Goal: Task Accomplishment & Management: Use online tool/utility

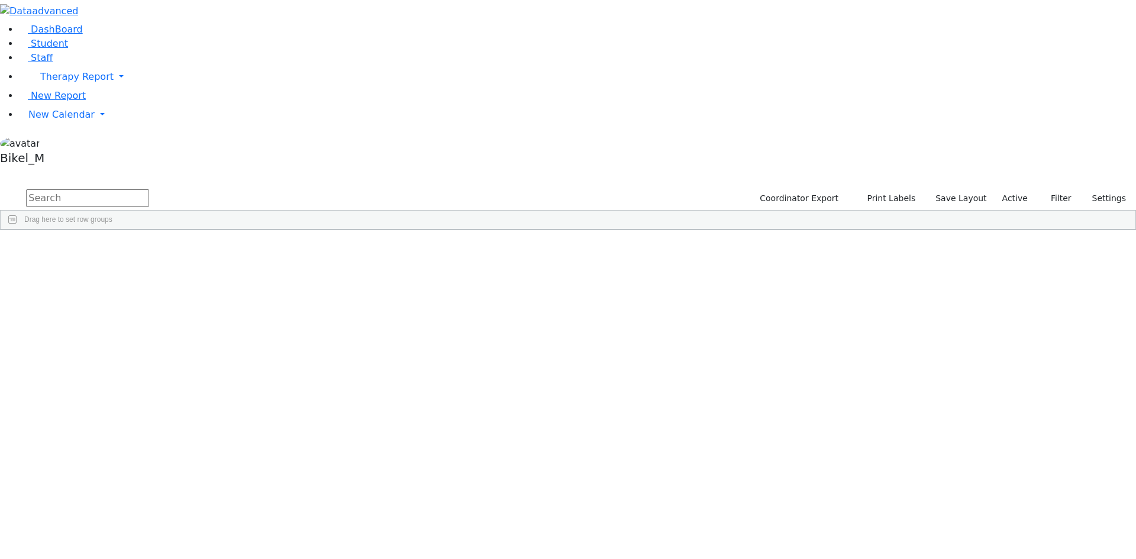
click at [149, 189] on input "text" at bounding box center [87, 198] width 123 height 18
click at [40, 82] on span "New Calendar" at bounding box center [76, 76] width 73 height 11
click at [70, 172] on span "School Teacher Report" at bounding box center [80, 166] width 105 height 11
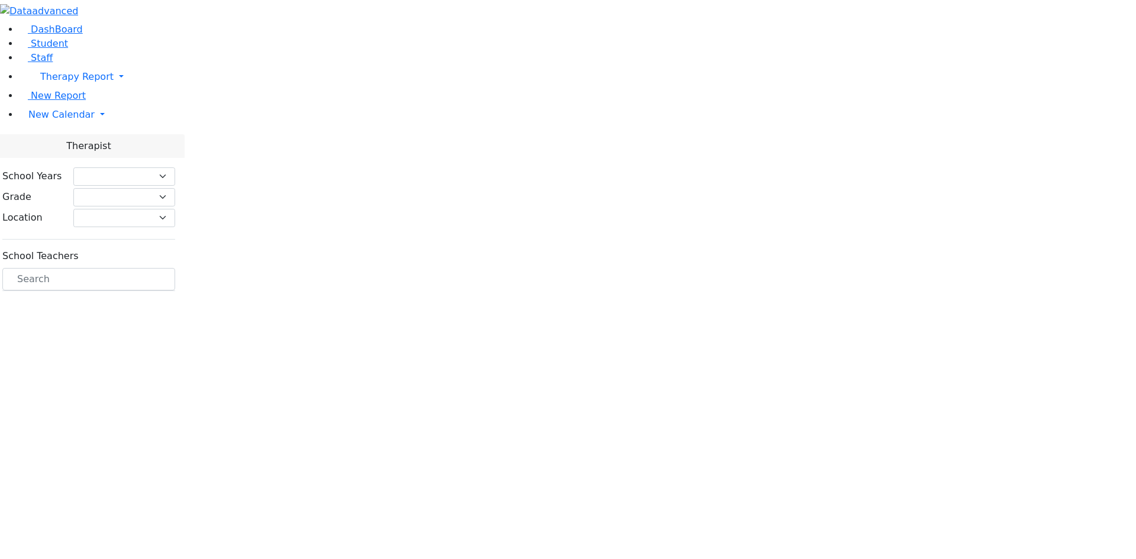
select select "212"
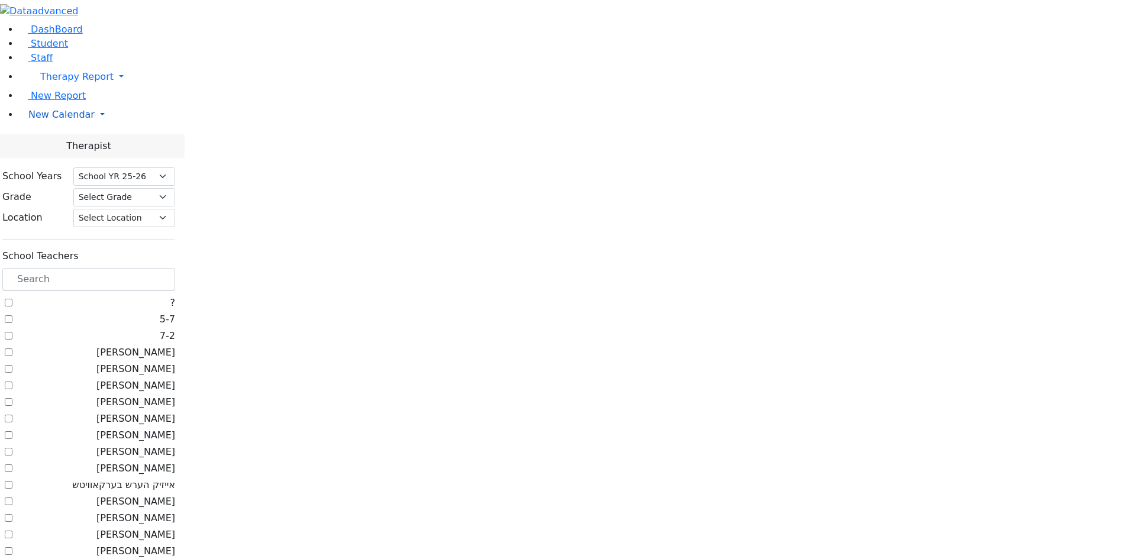
click at [67, 82] on span "New Calendar" at bounding box center [76, 76] width 73 height 11
click at [58, 158] on span "Teacher Report" at bounding box center [63, 152] width 71 height 11
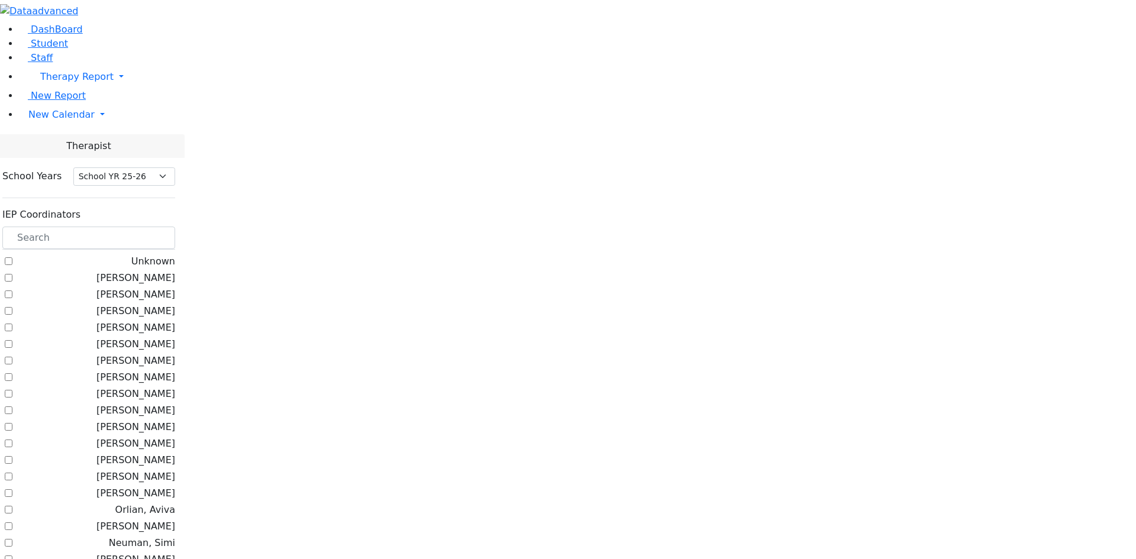
select select "212"
click at [175, 227] on input "text" at bounding box center [88, 238] width 173 height 22
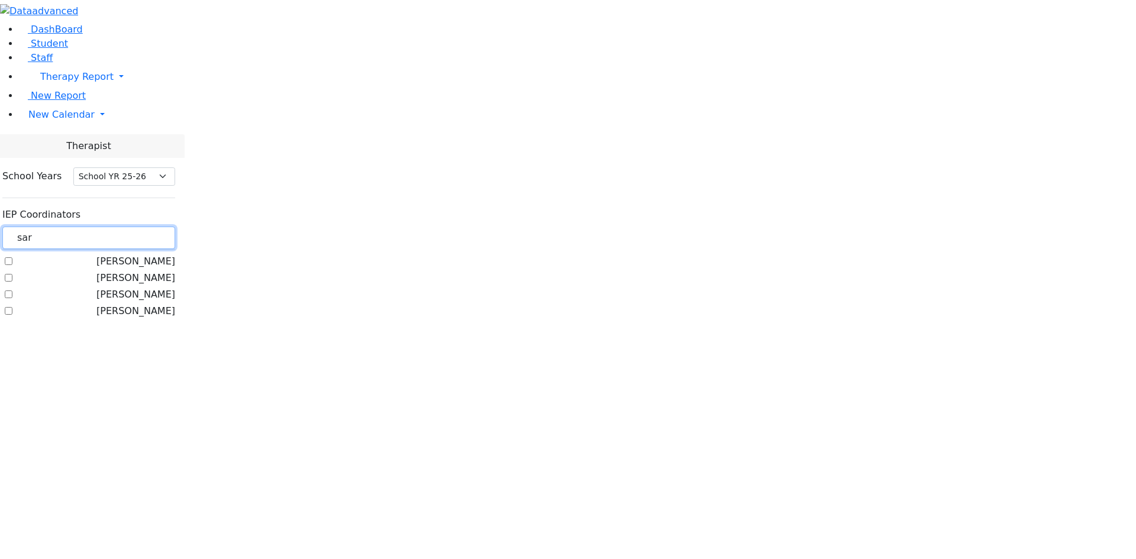
type input "sar"
click at [145, 254] on label "[PERSON_NAME]" at bounding box center [135, 261] width 79 height 14
click at [12, 257] on input "[PERSON_NAME]" at bounding box center [9, 261] width 8 height 8
checkbox input "true"
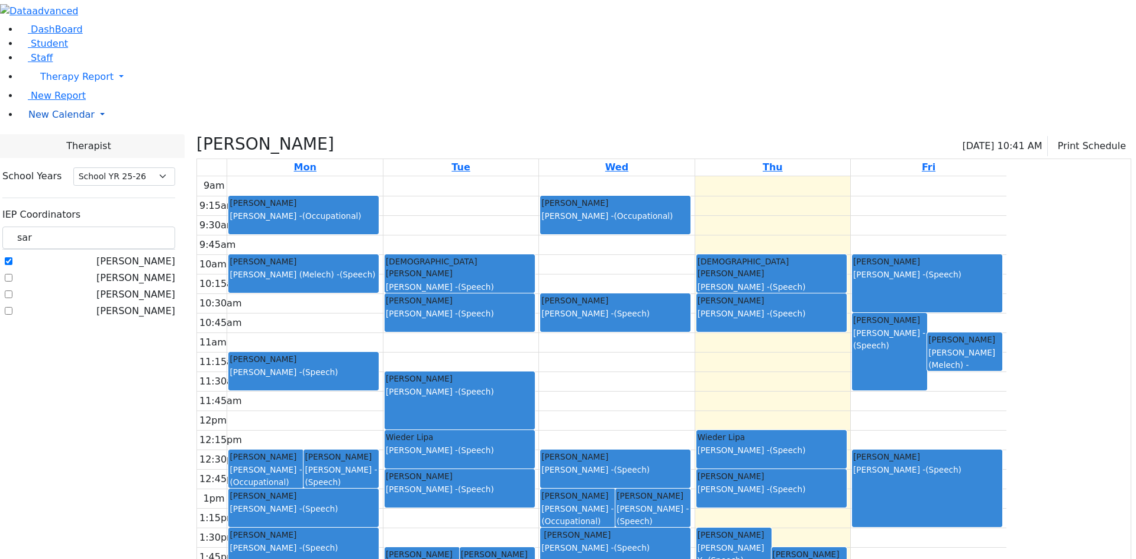
click at [53, 82] on span "New Calendar" at bounding box center [76, 76] width 73 height 11
click at [63, 144] on span "Calendar" at bounding box center [46, 137] width 43 height 11
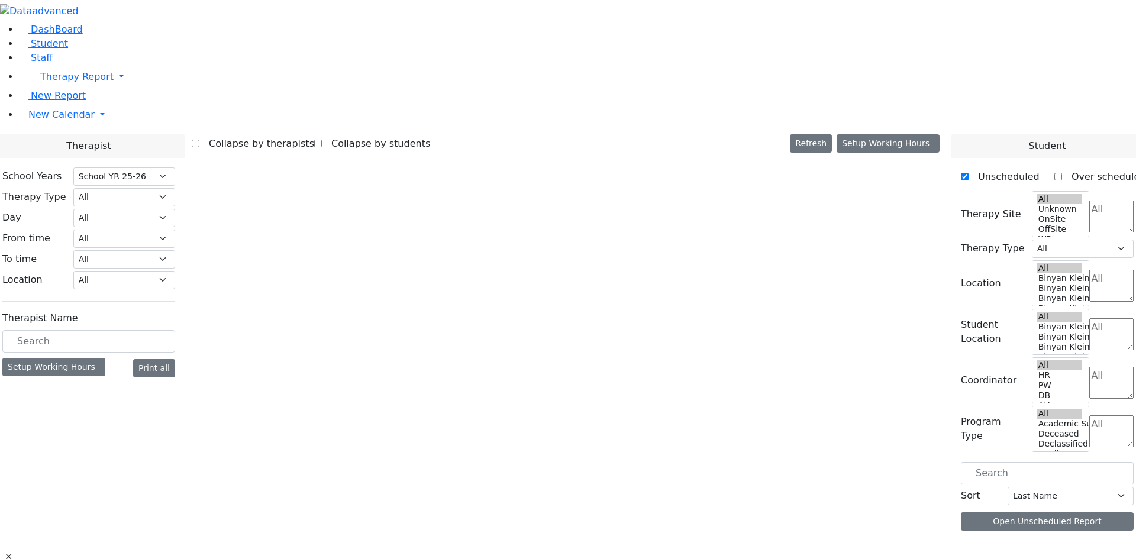
select select "212"
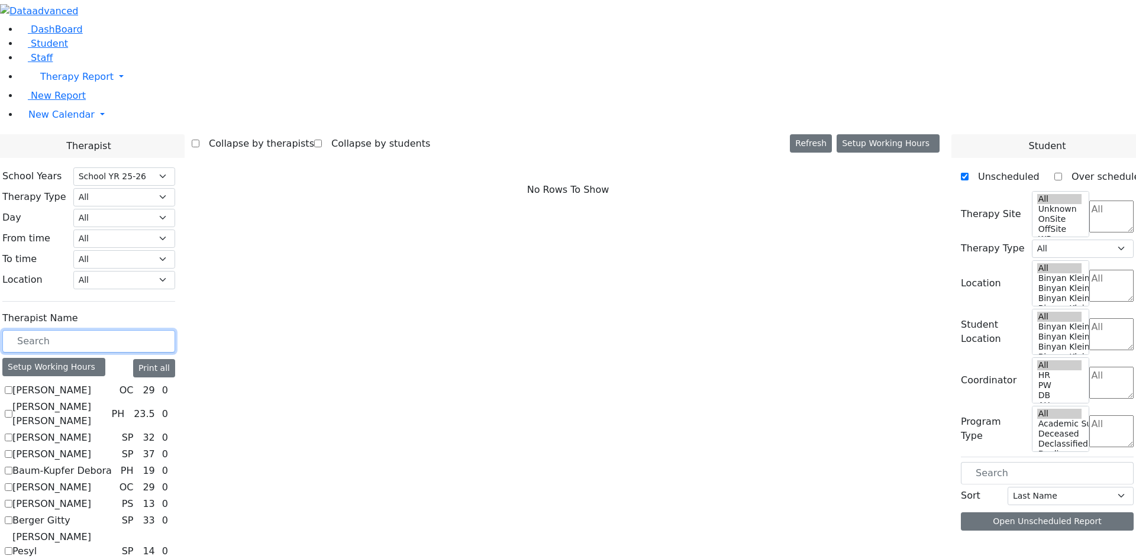
click at [175, 330] on input "text" at bounding box center [88, 341] width 173 height 22
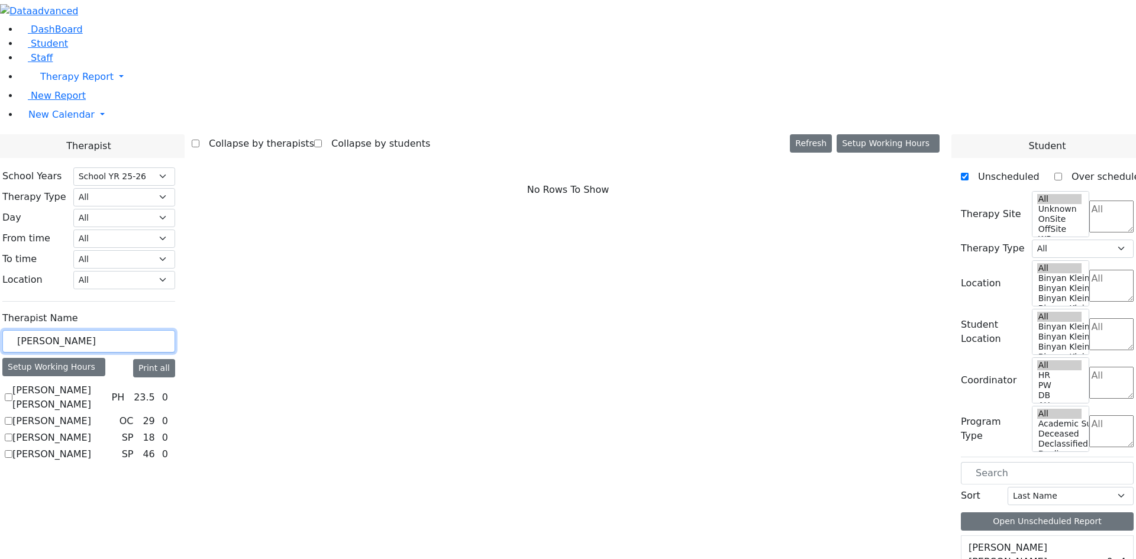
type input "sara"
click at [91, 447] on label "[PERSON_NAME]" at bounding box center [51, 454] width 79 height 14
click at [12, 450] on input "[PERSON_NAME]" at bounding box center [9, 454] width 8 height 8
checkbox input "true"
select select "3"
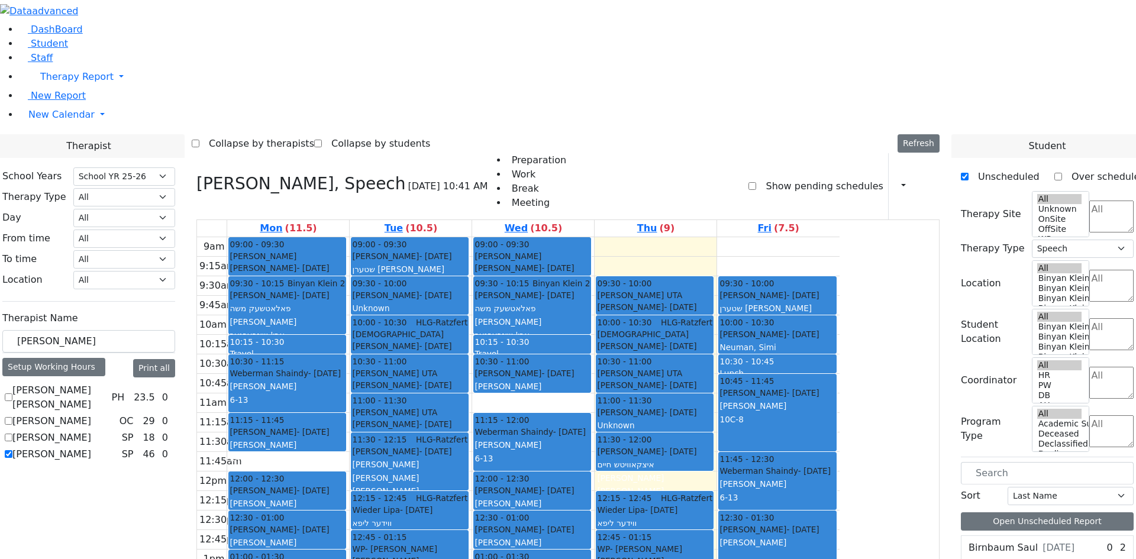
drag, startPoint x: 446, startPoint y: 528, endPoint x: 526, endPoint y: 500, distance: 84.5
click at [526, 500] on tr "09:00 - 09:30 Goldstein Hershkowitz Shimon - 09/06/2017 הערשקאוויטש שמעון Renzo…" at bounding box center [518, 471] width 642 height 468
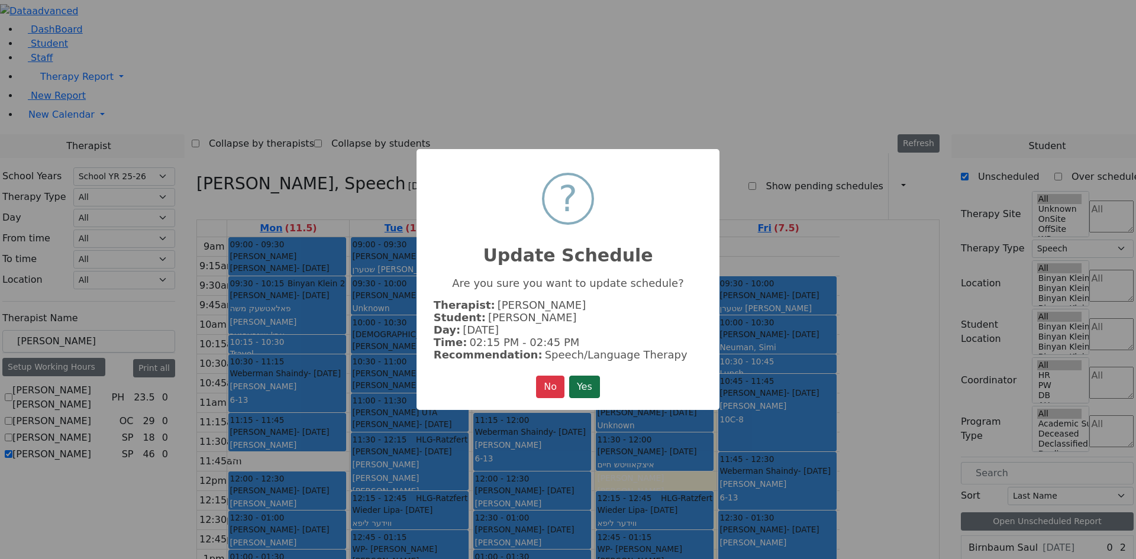
click at [584, 377] on button "Yes" at bounding box center [584, 387] width 31 height 22
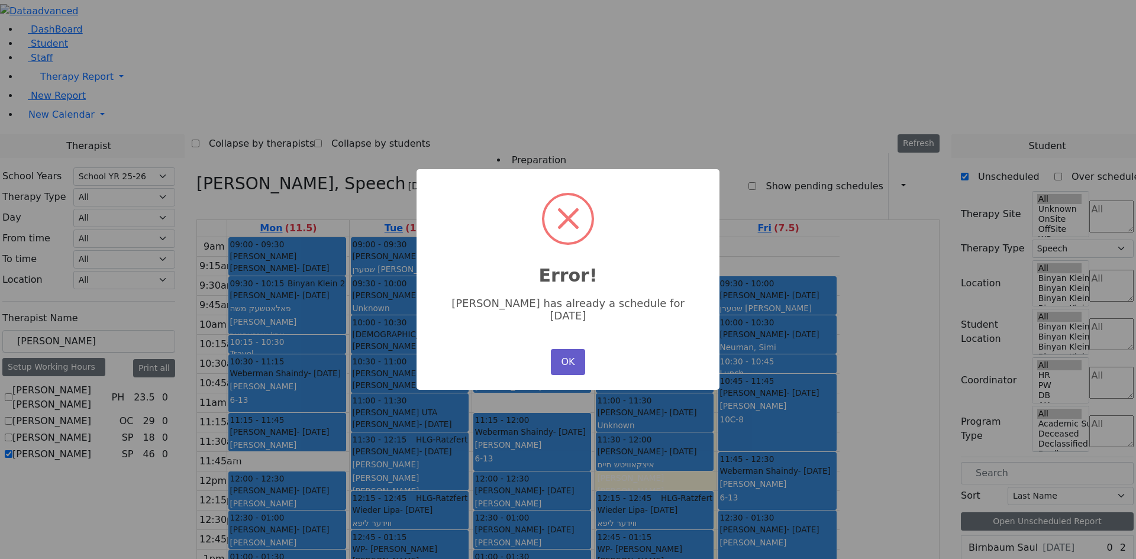
click at [572, 349] on button "OK" at bounding box center [568, 362] width 34 height 26
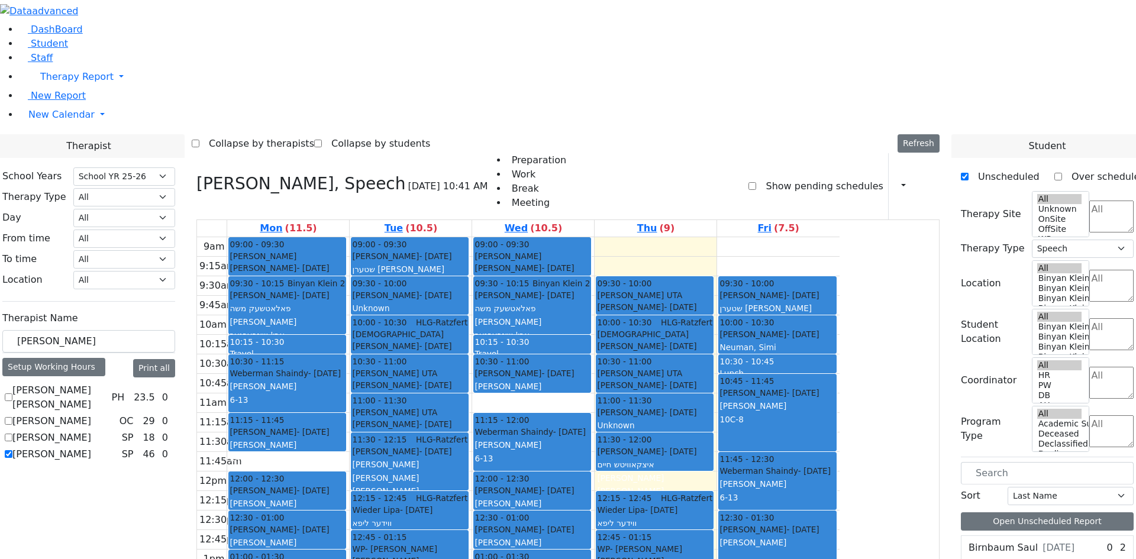
drag, startPoint x: 411, startPoint y: 530, endPoint x: 499, endPoint y: 510, distance: 89.7
click at [499, 510] on tr "09:00 - 09:30 Goldstein Hershkowitz Shimon - 09/06/2017 הערשקאוויטש שמעון Renzo…" at bounding box center [518, 471] width 642 height 468
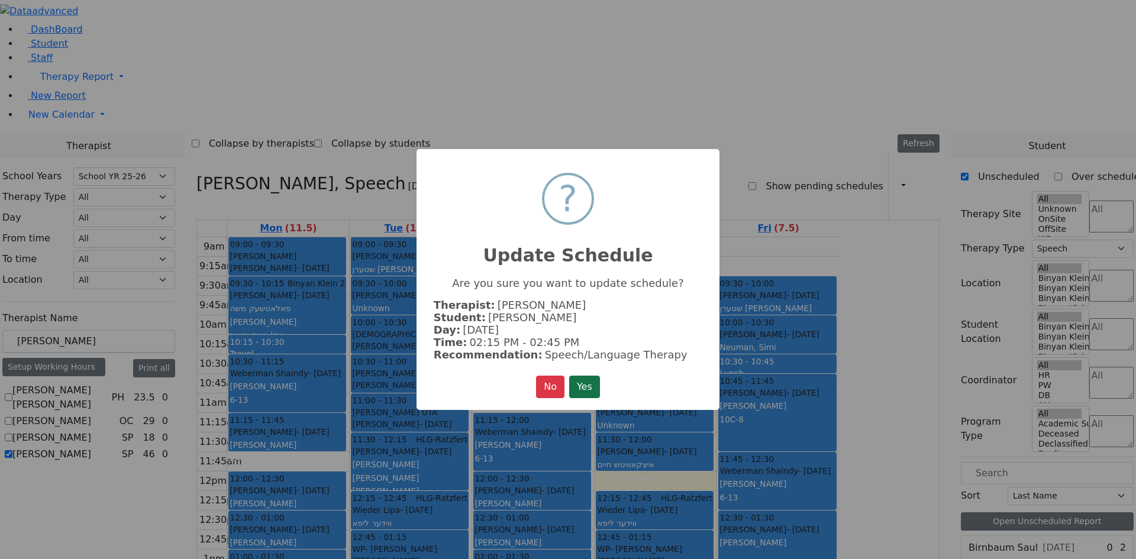
click at [577, 387] on button "Yes" at bounding box center [584, 387] width 31 height 22
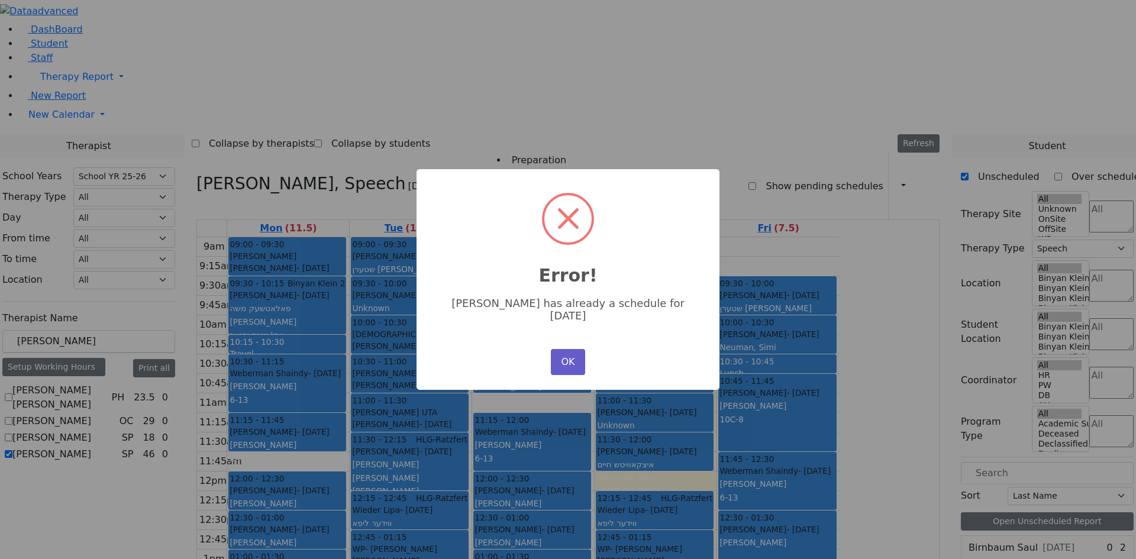
click at [555, 353] on button "OK" at bounding box center [568, 362] width 34 height 26
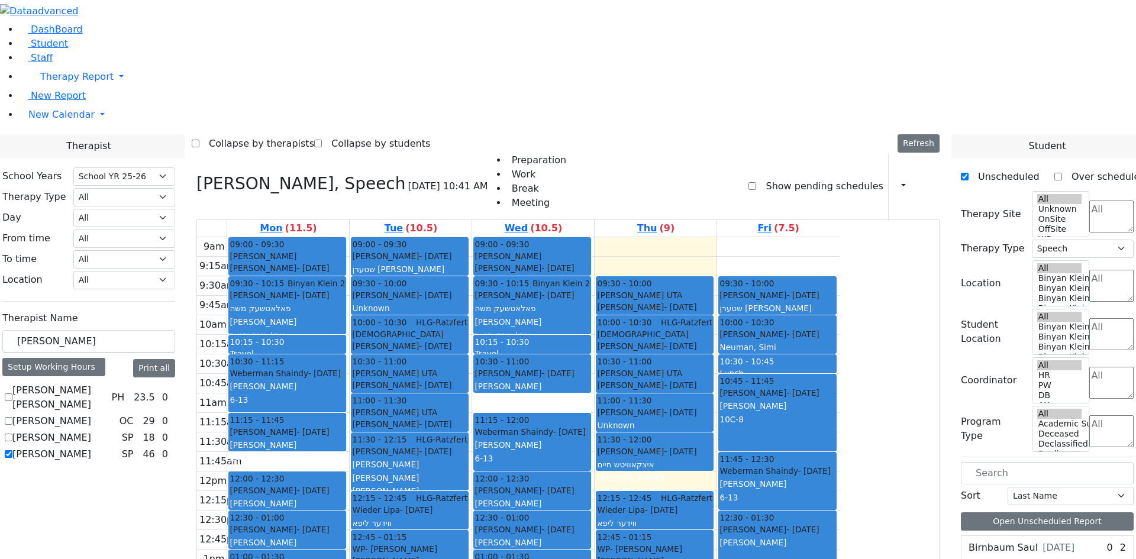
click at [144, 383] on div "Abramsky Sara Chana PH 23.5 0 Bender Sarah OC 29 0" at bounding box center [88, 422] width 173 height 78
click at [91, 447] on label "[PERSON_NAME]" at bounding box center [51, 454] width 79 height 14
click at [12, 450] on input "[PERSON_NAME]" at bounding box center [9, 454] width 8 height 8
checkbox input "false"
select select
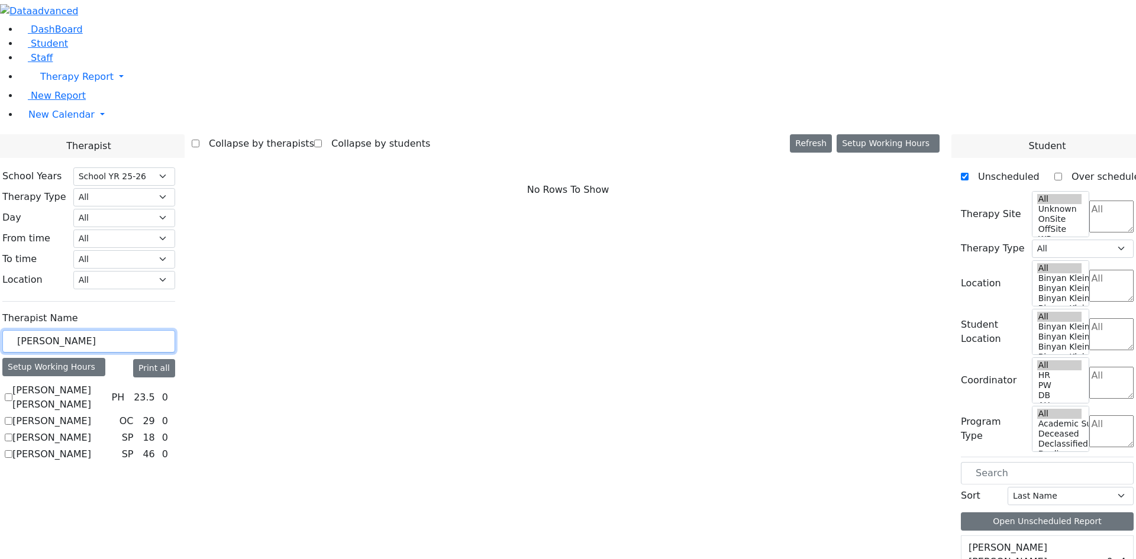
drag, startPoint x: 199, startPoint y: 203, endPoint x: 132, endPoint y: 212, distance: 67.4
click at [91, 447] on label "[PERSON_NAME]" at bounding box center [51, 454] width 79 height 14
click at [12, 450] on input "[PERSON_NAME]" at bounding box center [9, 454] width 8 height 8
checkbox input "true"
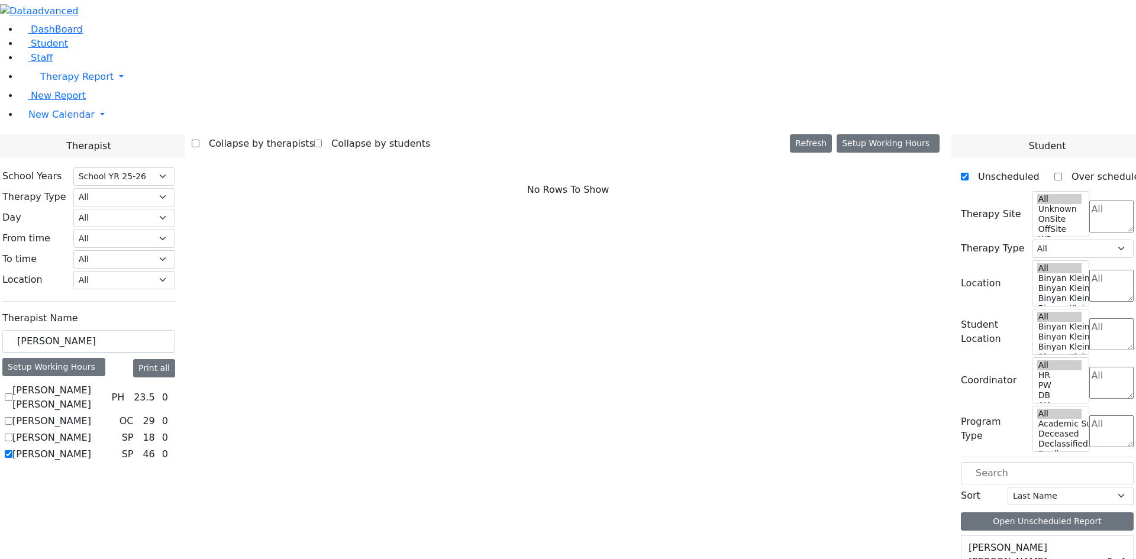
select select "3"
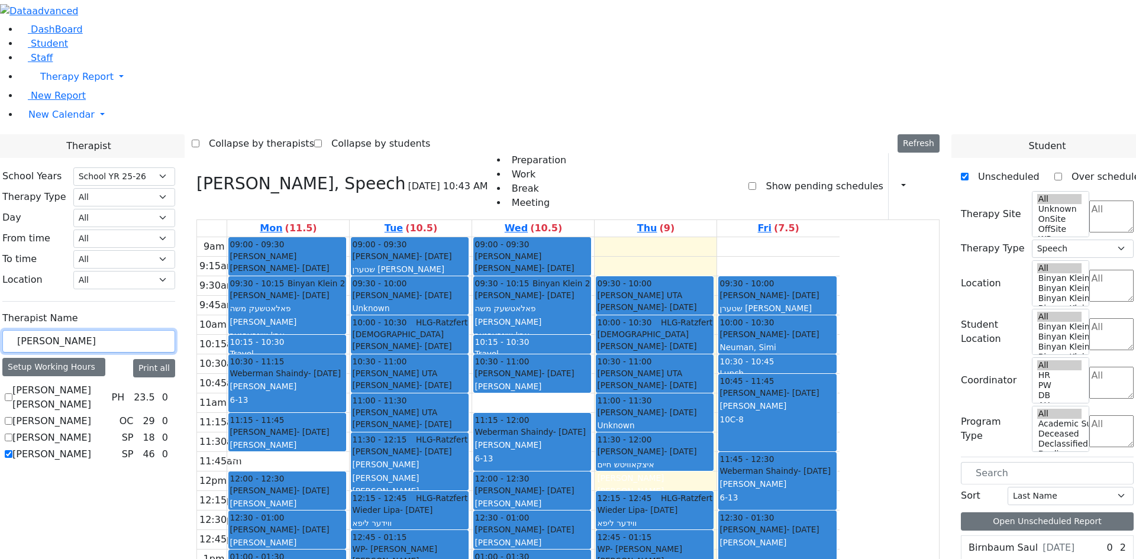
drag, startPoint x: 192, startPoint y: 202, endPoint x: 106, endPoint y: 216, distance: 86.9
type input "zen"
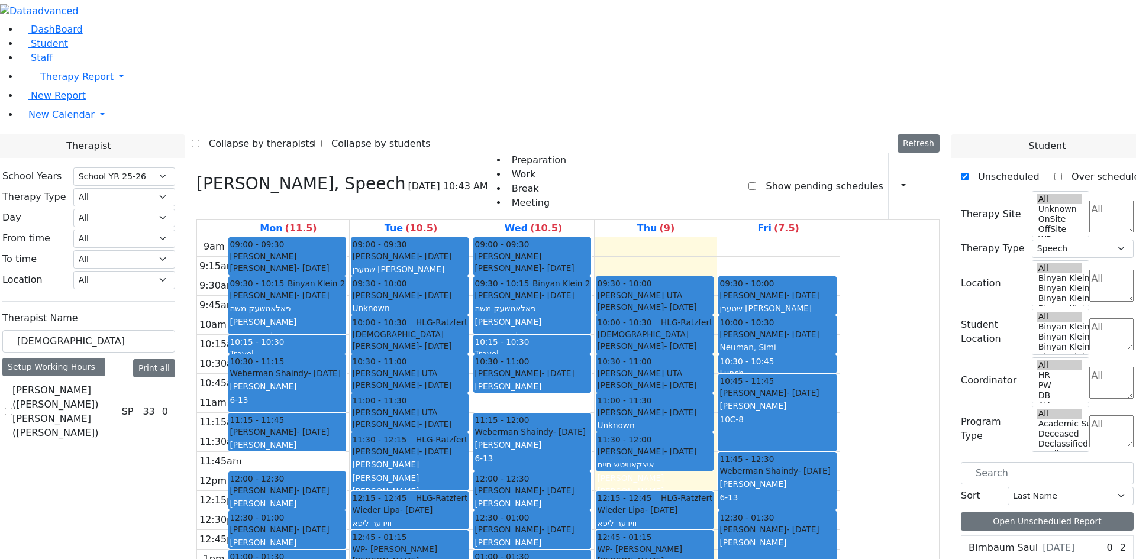
click at [143, 383] on div "Zentman (Eichorn) Elizabeth (Nechama) SP 33 0" at bounding box center [88, 411] width 173 height 57
click at [117, 383] on label "[PERSON_NAME] ([PERSON_NAME]) [PERSON_NAME] ([PERSON_NAME])" at bounding box center [64, 411] width 105 height 57
click at [12, 408] on input "[PERSON_NAME] ([PERSON_NAME]) [PERSON_NAME] ([PERSON_NAME])" at bounding box center [9, 412] width 8 height 8
checkbox input "true"
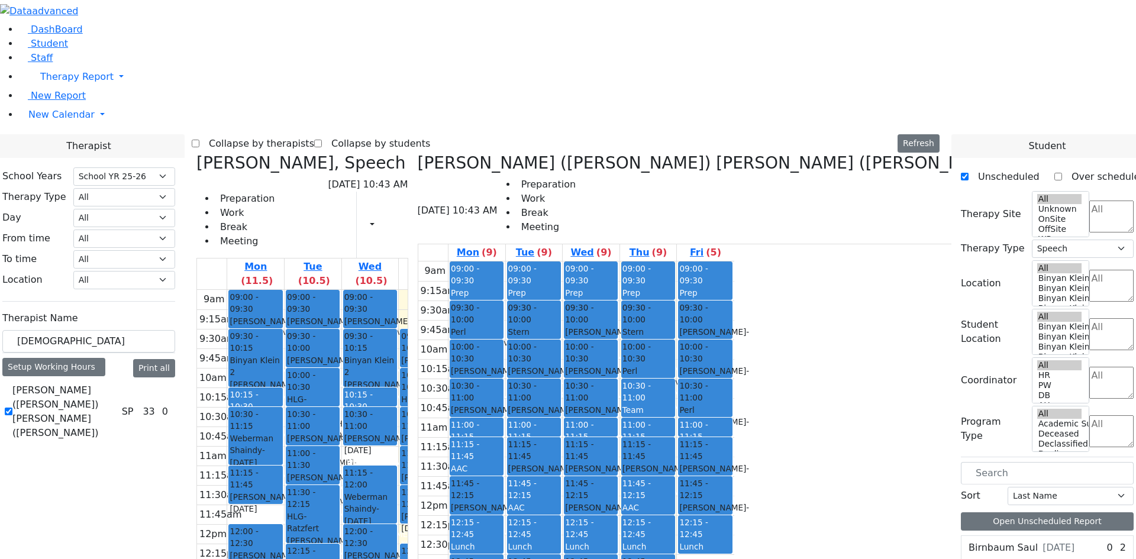
click at [578, 464] on span "- 01/06/2017" at bounding box center [543, 474] width 70 height 21
drag, startPoint x: 759, startPoint y: 279, endPoint x: 554, endPoint y: 108, distance: 267.6
click at [554, 153] on div "Wajsfeld Sarah, Speech 08/28/2025 10:43 AM Preparation Work Break Meeting Print…" at bounding box center [568, 456] width 752 height 606
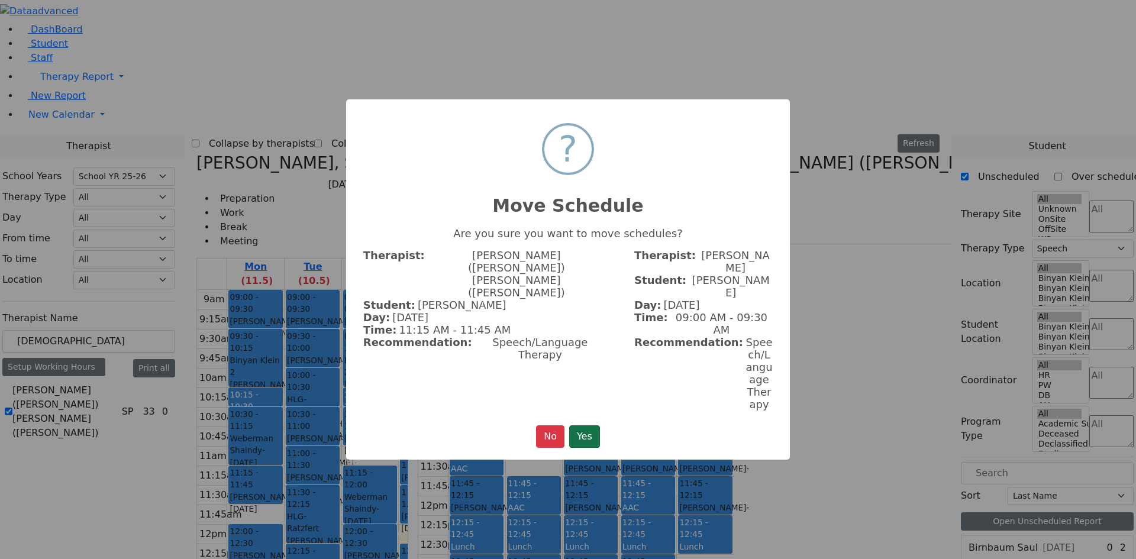
click at [581, 425] on button "Yes" at bounding box center [584, 436] width 31 height 22
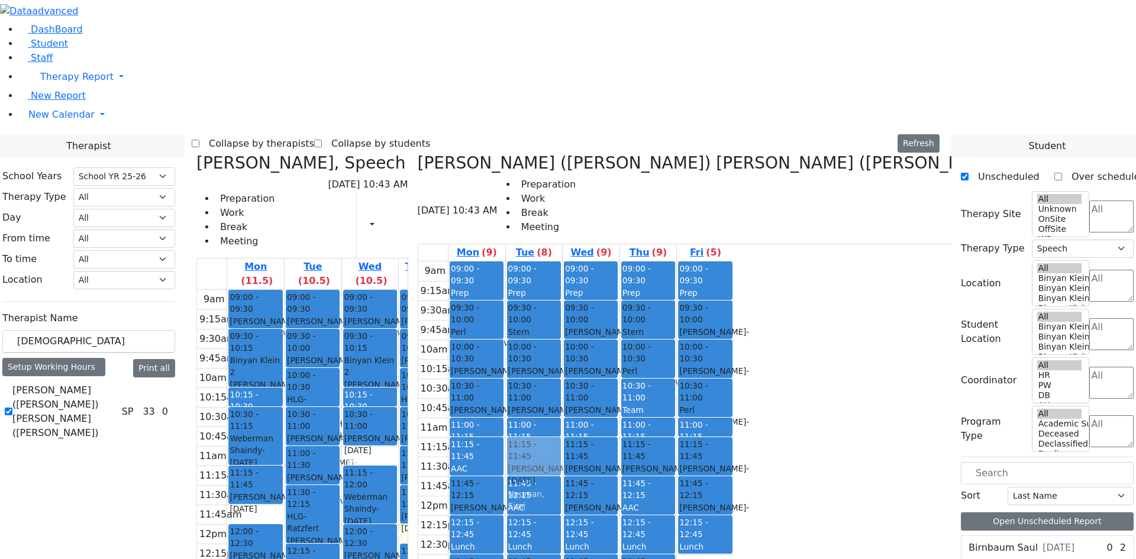
drag, startPoint x: 354, startPoint y: 535, endPoint x: 724, endPoint y: 277, distance: 450.7
click at [724, 277] on div "Wajsfeld Sarah, Speech 08/28/2025 10:43 AM Preparation Work Break Meeting Print…" at bounding box center [568, 456] width 752 height 606
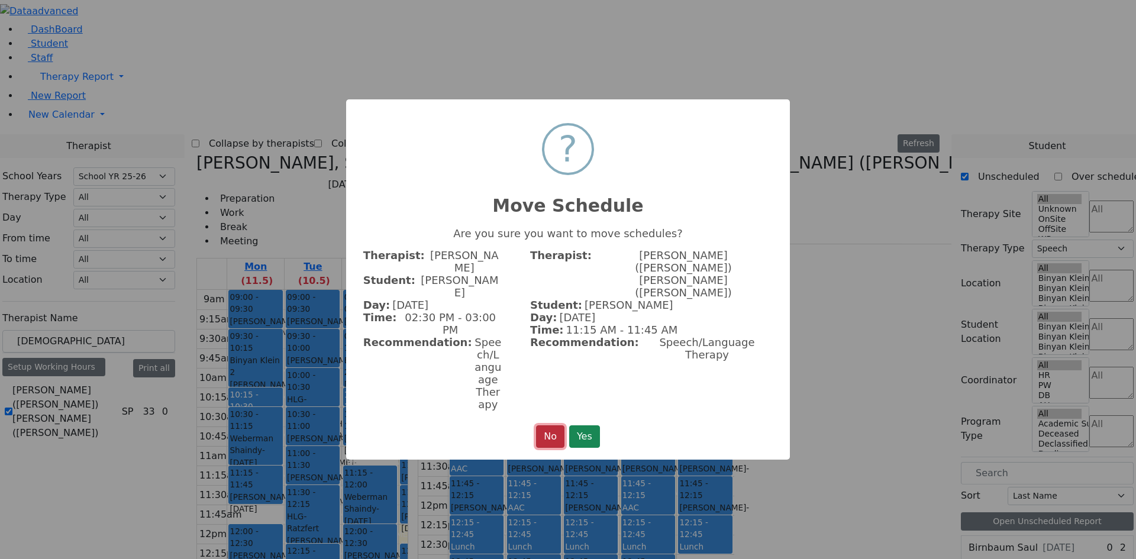
click at [547, 425] on button "No" at bounding box center [550, 436] width 28 height 22
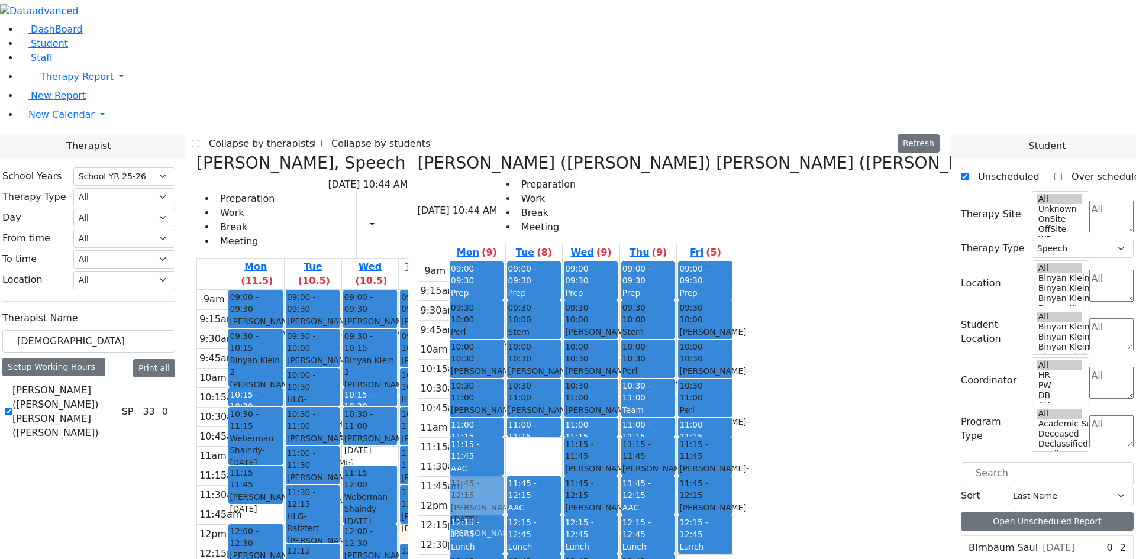
drag, startPoint x: 703, startPoint y: 326, endPoint x: 725, endPoint y: 327, distance: 21.3
click at [505, 327] on div "09:00 - 09:30 Prep 09:30 - 10:00 Perl Aaron - 12/29/2017 Golombeck Esther 10:00…" at bounding box center [476, 495] width 57 height 468
drag, startPoint x: 754, startPoint y: 329, endPoint x: 757, endPoint y: 312, distance: 17.4
click at [562, 295] on div "09:00 - 09:30 Prep 09:30 - 10:00 Stern Shmily - 01/17/2021 Zentman (Eichorn) El…" at bounding box center [534, 495] width 57 height 468
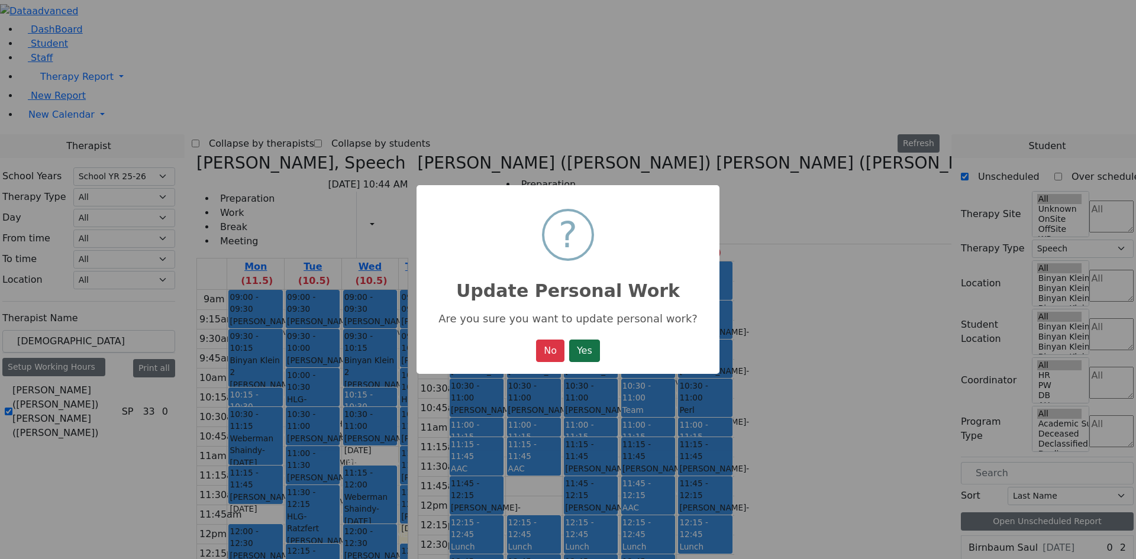
click at [582, 359] on button "Yes" at bounding box center [584, 351] width 31 height 22
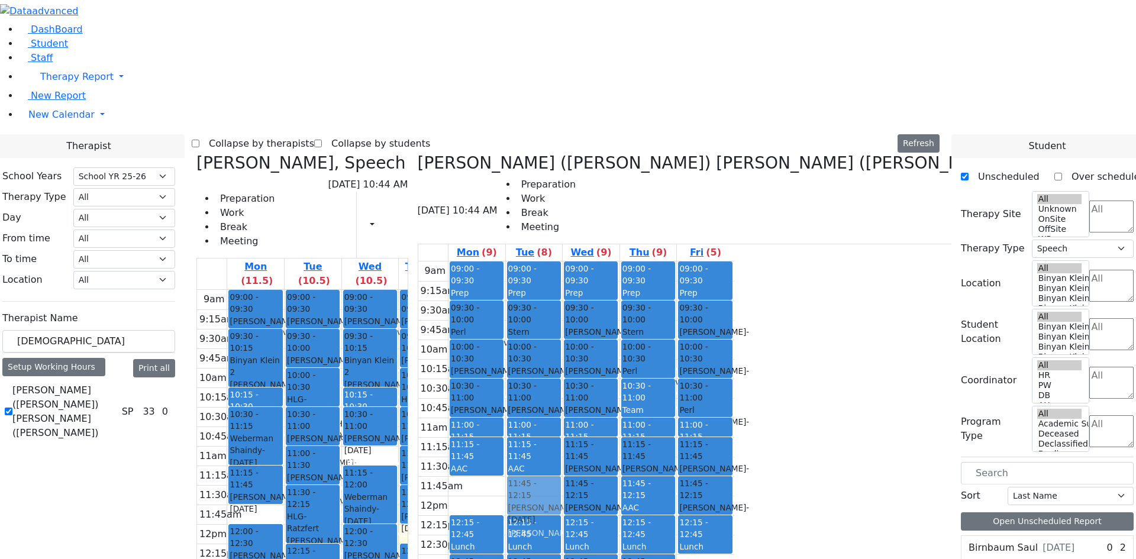
drag, startPoint x: 681, startPoint y: 324, endPoint x: 726, endPoint y: 324, distance: 45.0
click at [726, 324] on div "9am 9:15am 9:30am 9:45am 10am 10:15am 10:30am 10:45am 11am 11:15am 11:30am 11:4…" at bounding box center [576, 495] width 316 height 468
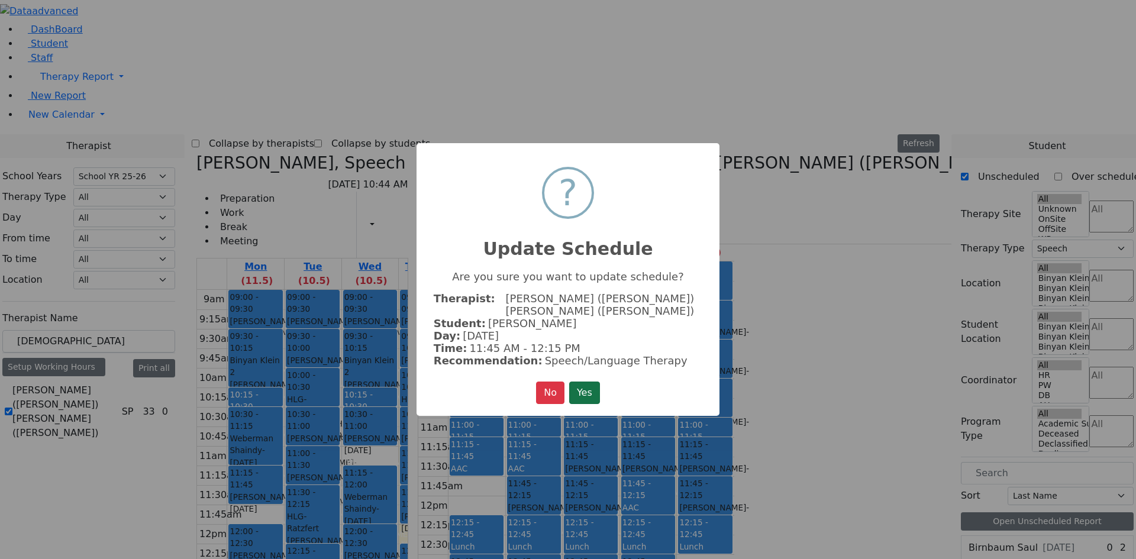
click at [584, 382] on button "Yes" at bounding box center [584, 392] width 31 height 22
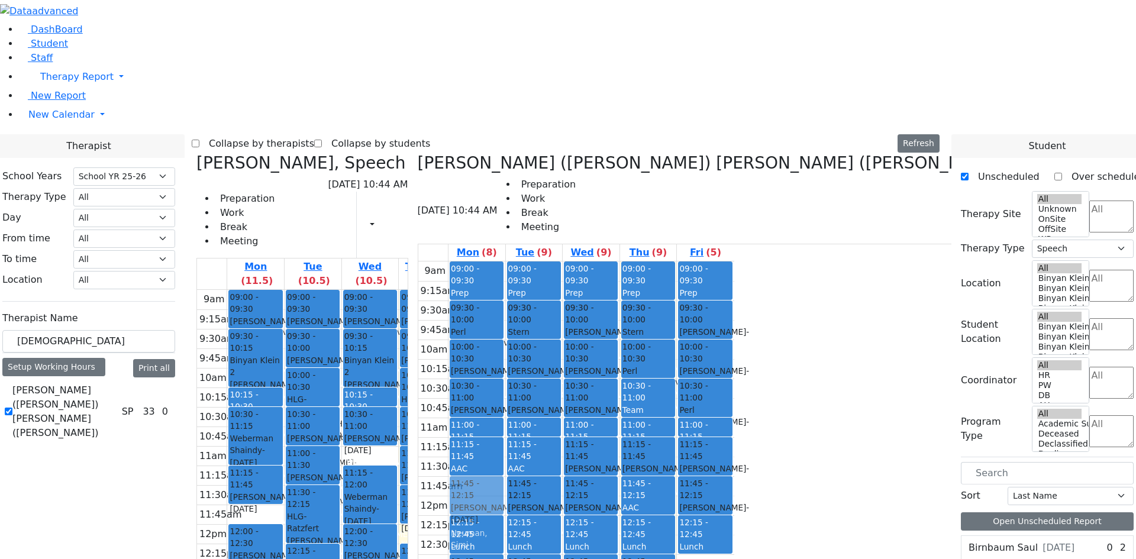
drag, startPoint x: 377, startPoint y: 534, endPoint x: 691, endPoint y: 317, distance: 382.3
click at [691, 317] on div "Wajsfeld Sarah, Speech 08/28/2025 10:44 AM Preparation Work Break Meeting Print…" at bounding box center [568, 456] width 752 height 606
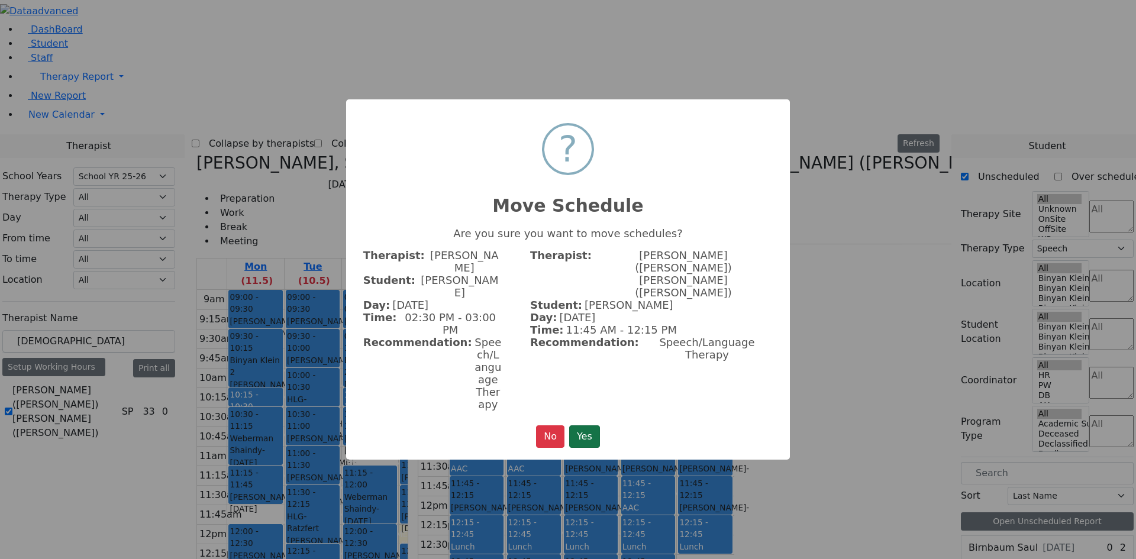
click at [581, 425] on button "Yes" at bounding box center [584, 436] width 31 height 22
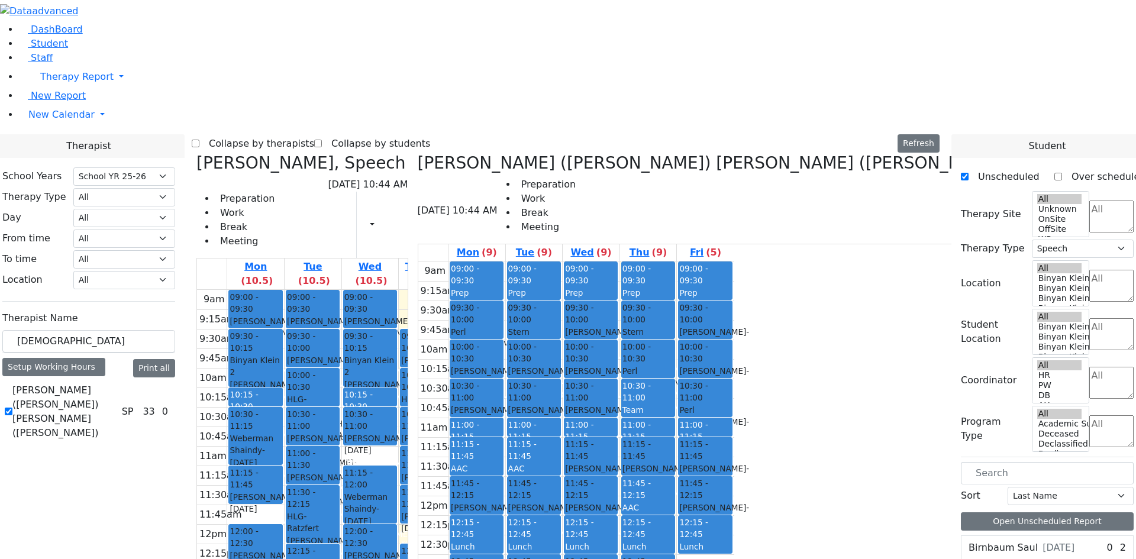
drag, startPoint x: 538, startPoint y: 102, endPoint x: 429, endPoint y: 502, distance: 414.8
click at [425, 510] on tr "09:00 - 09:30 Goldstein Hershkowitz Shimon - 09/06/2017 הערשקאוויטש שמעון Renzo…" at bounding box center [355, 524] width 316 height 468
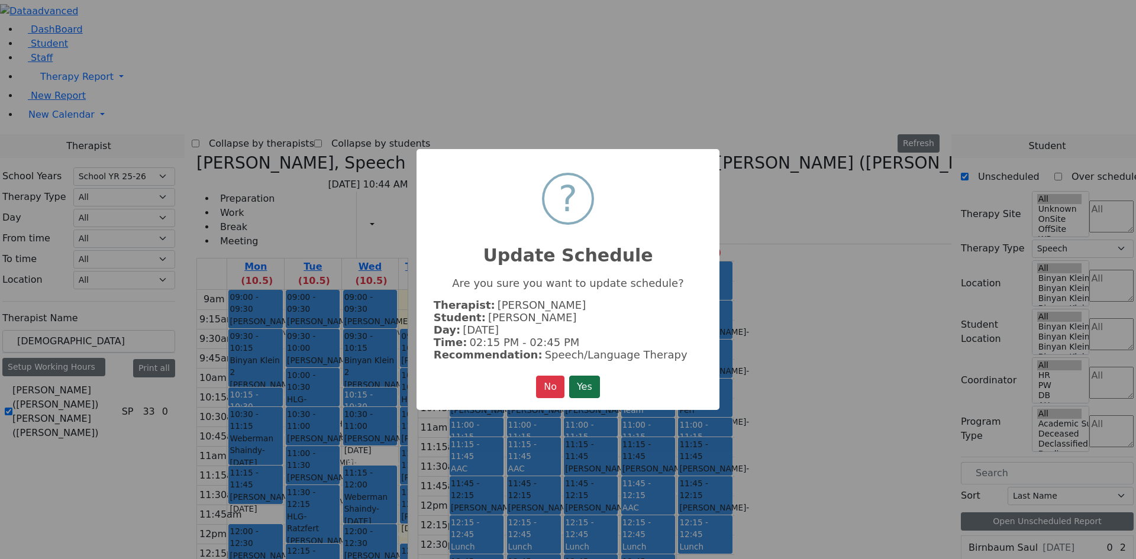
click at [586, 384] on button "Yes" at bounding box center [584, 387] width 31 height 22
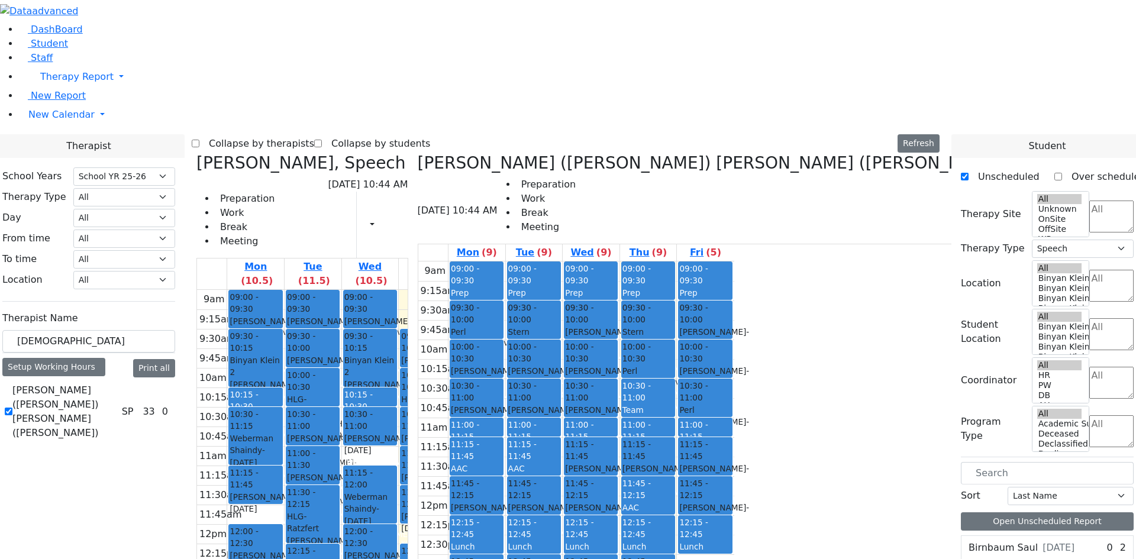
click at [418, 153] on icon at bounding box center [418, 163] width 0 height 20
select select
checkbox input "false"
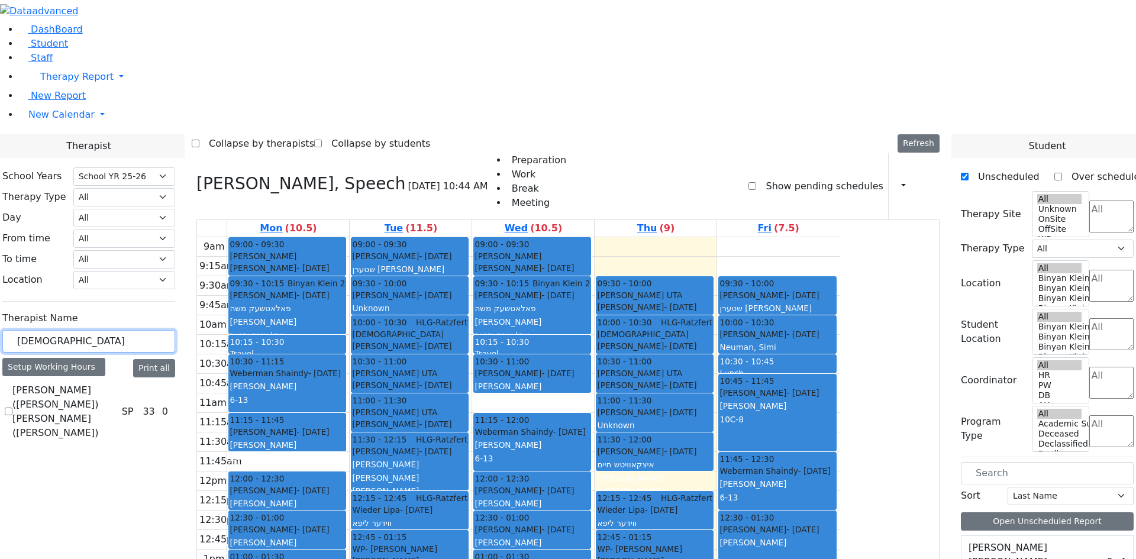
drag, startPoint x: 180, startPoint y: 208, endPoint x: 130, endPoint y: 209, distance: 50.3
click at [134, 209] on div "School Years Select School YR Summer YR 25 School YR 25-26 Summer YR 25 School …" at bounding box center [89, 305] width 192 height 294
type input "m"
type input "yent"
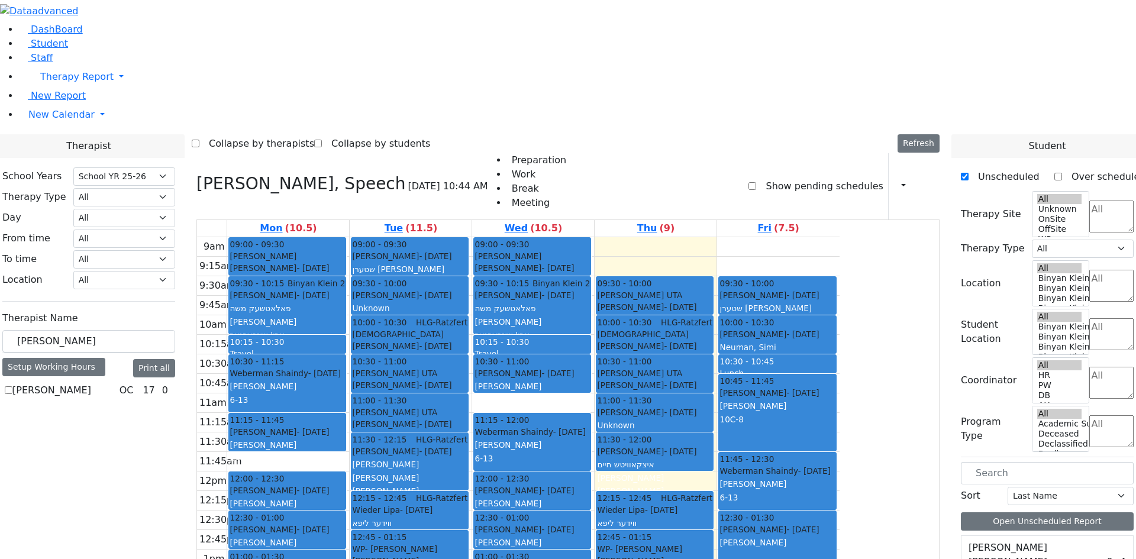
click at [91, 383] on label "Fischel Yenty" at bounding box center [51, 390] width 79 height 14
click at [12, 386] on input "Fischel Yenty" at bounding box center [9, 390] width 8 height 8
checkbox input "true"
select select "1"
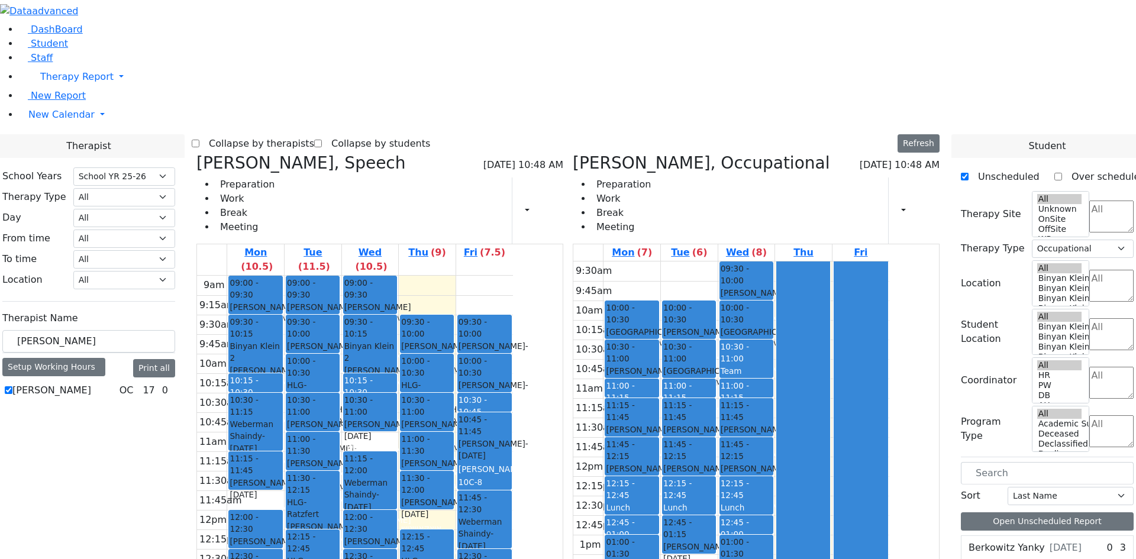
click at [91, 383] on label "Fischel Yenty" at bounding box center [51, 390] width 79 height 14
click at [12, 386] on input "Fischel Yenty" at bounding box center [9, 390] width 8 height 8
checkbox input "false"
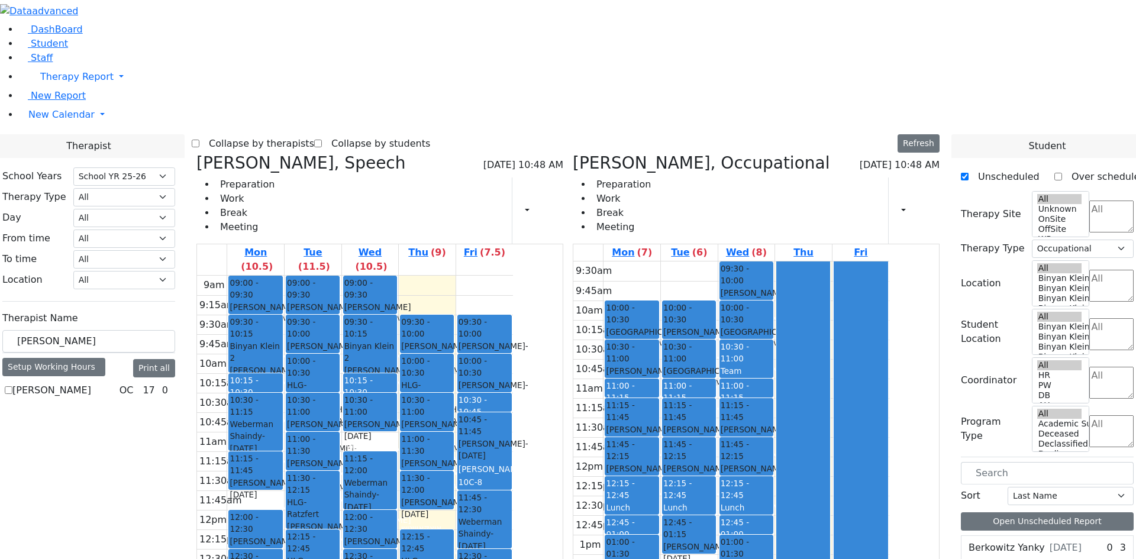
select select
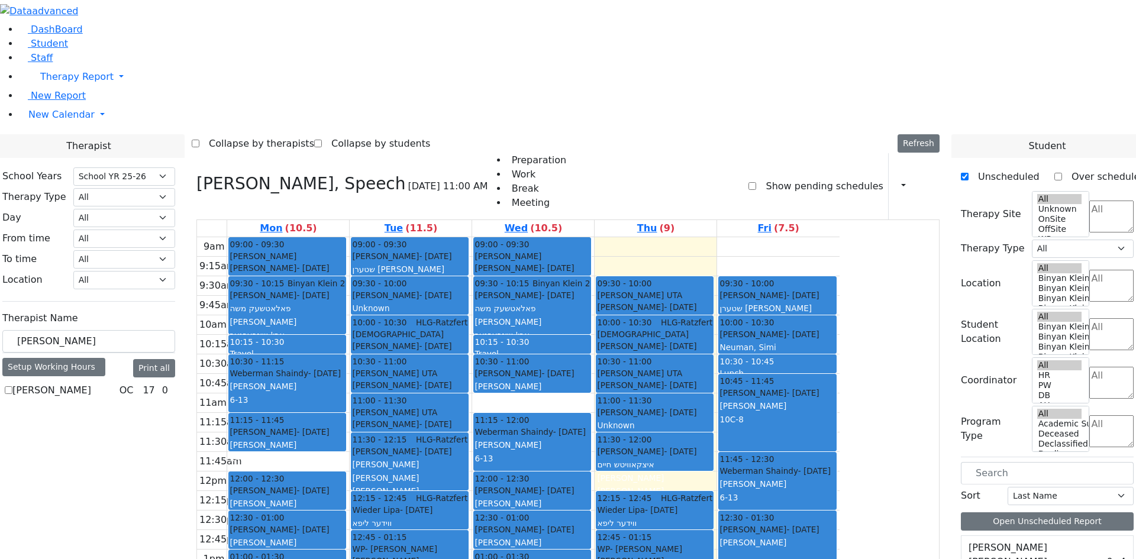
click at [91, 383] on label "Fischel Yenty" at bounding box center [51, 390] width 79 height 14
click at [12, 386] on input "Fischel Yenty" at bounding box center [9, 390] width 8 height 8
checkbox input "true"
select select "1"
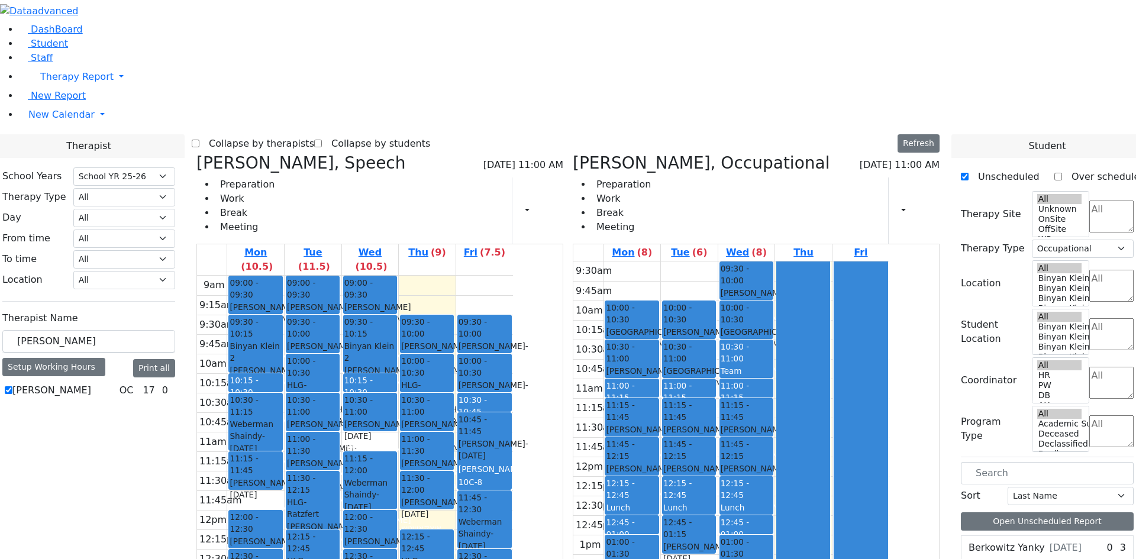
click at [573, 153] on icon at bounding box center [573, 163] width 0 height 20
select select
checkbox input "false"
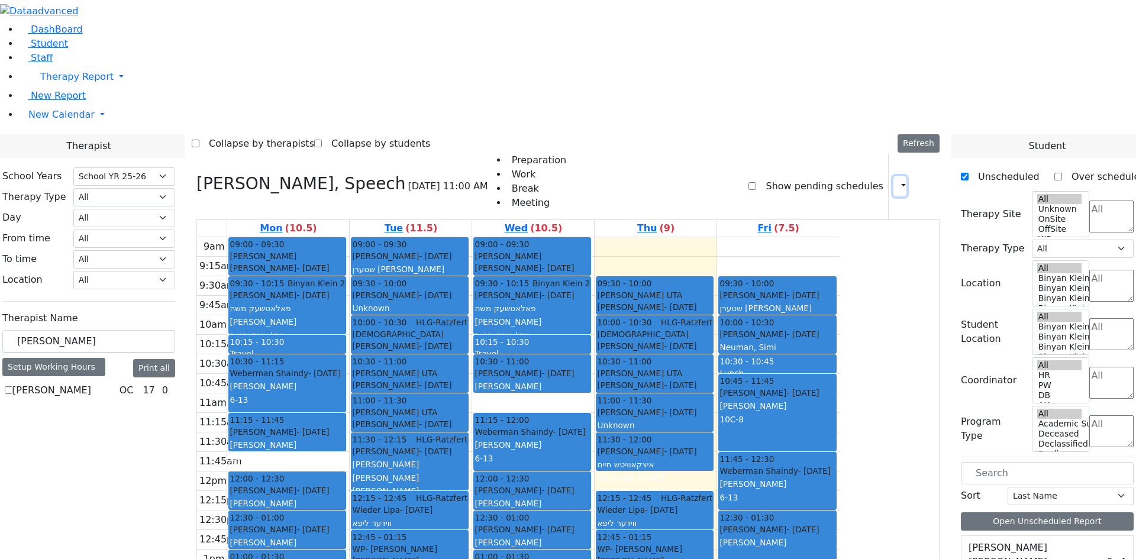
click at [895, 176] on button "button" at bounding box center [899, 186] width 13 height 20
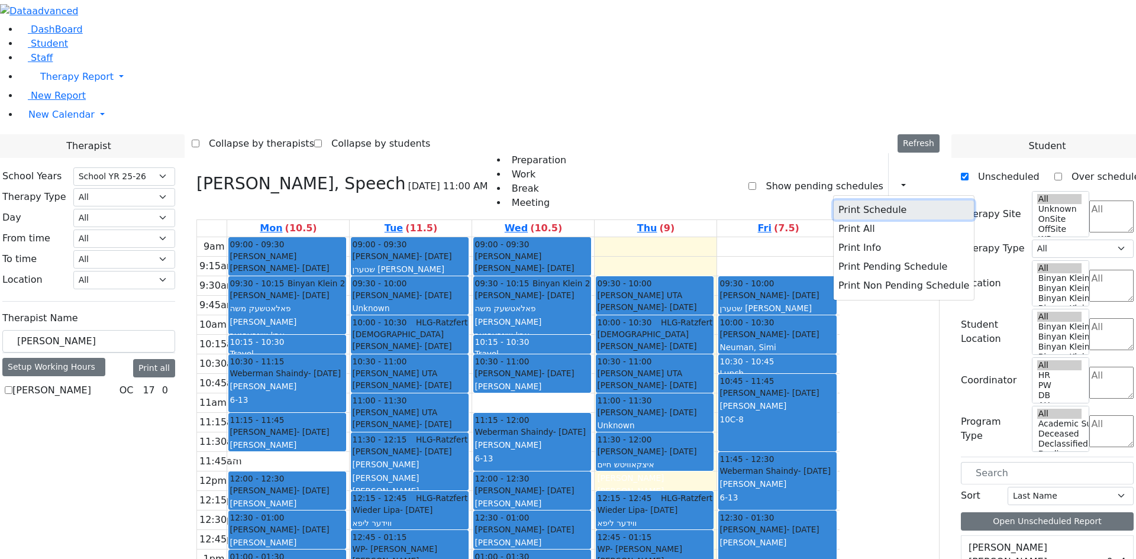
click at [873, 201] on button "Print Schedule" at bounding box center [903, 210] width 140 height 19
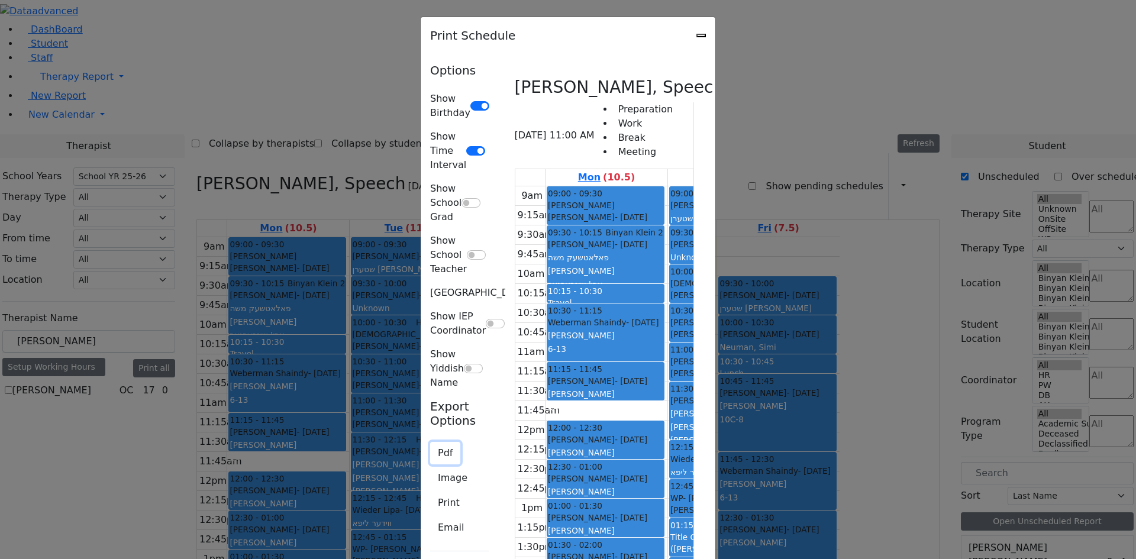
click at [430, 442] on button "Pdf" at bounding box center [445, 453] width 30 height 22
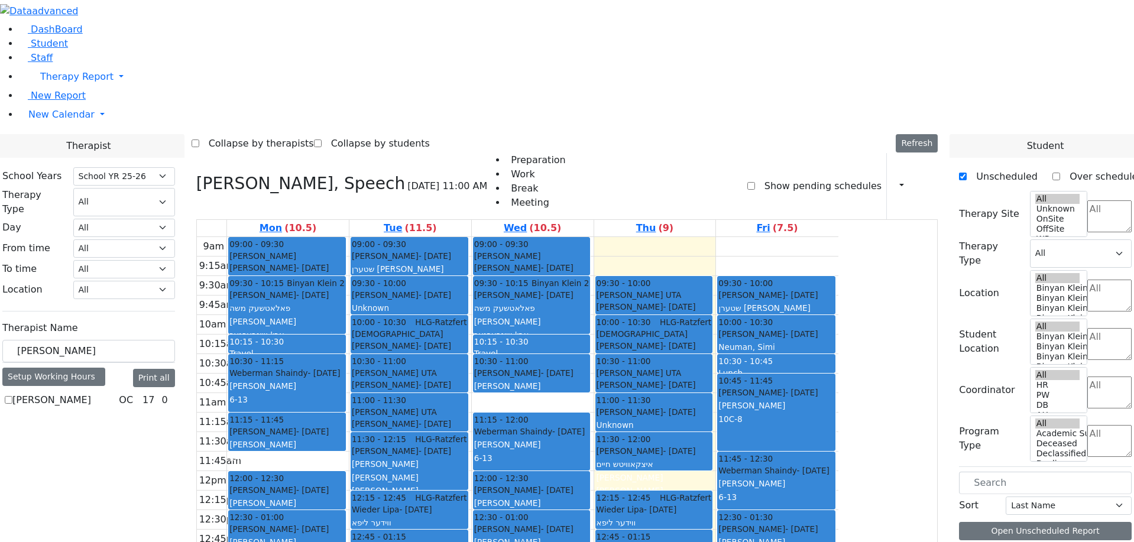
drag, startPoint x: 150, startPoint y: 206, endPoint x: 128, endPoint y: 206, distance: 21.3
click at [175, 316] on div "Therapist Name yent Setup Working Hours Print all Fischel Yenty OC 17 0" at bounding box center [88, 362] width 173 height 93
drag, startPoint x: 180, startPoint y: 204, endPoint x: 146, endPoint y: 208, distance: 34.6
click at [146, 340] on div "yent" at bounding box center [88, 351] width 173 height 23
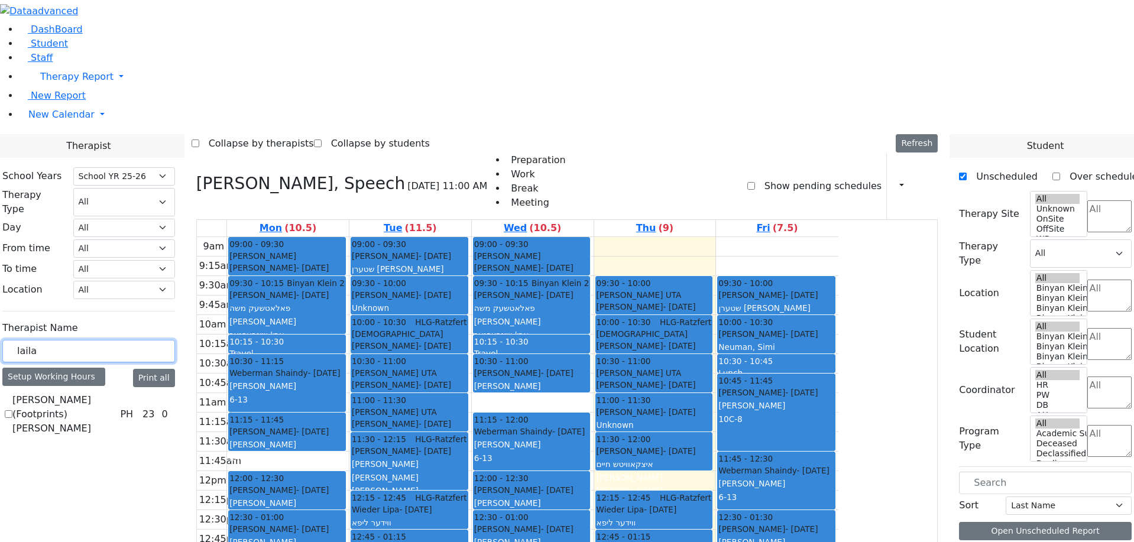
type input "laila"
click at [115, 393] on label "Krausz (Footprints) Laila" at bounding box center [63, 414] width 103 height 43
click at [12, 410] on input "Krausz (Footprints) Laila" at bounding box center [9, 414] width 8 height 8
checkbox input "true"
select select "2"
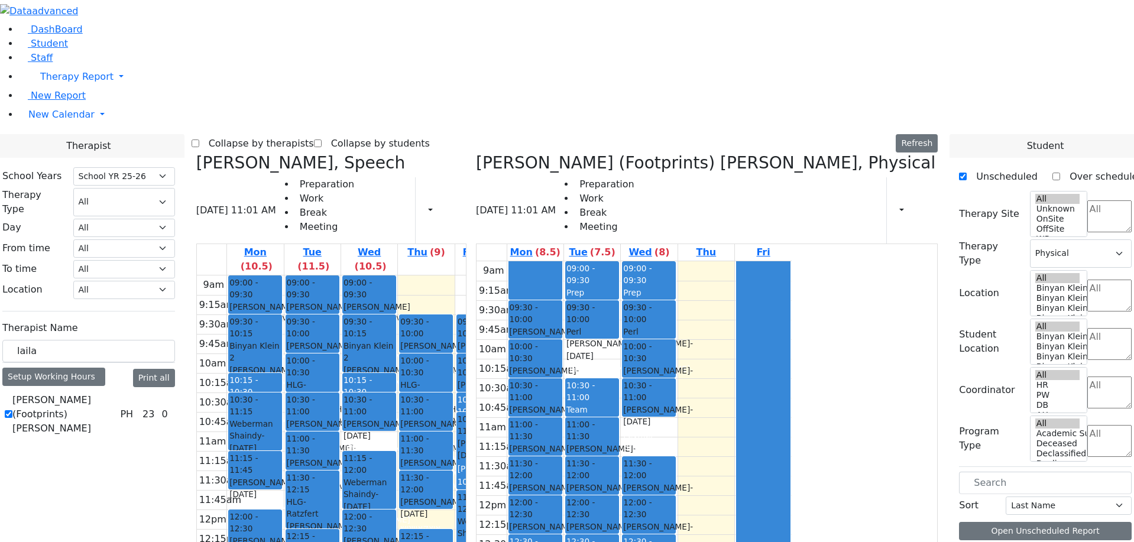
click at [196, 153] on icon at bounding box center [196, 163] width 0 height 20
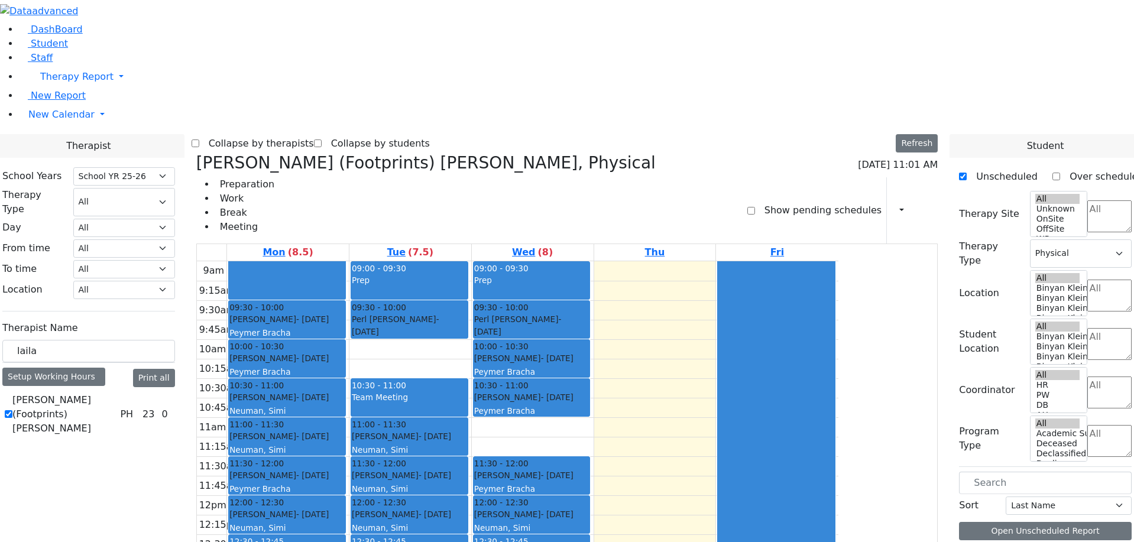
click at [617, 261] on div "9am 9:15am 9:30am 9:45am 10am 10:15am 10:30am 10:45am 11am 11:15am 11:30am 11:4…" at bounding box center [518, 495] width 642 height 468
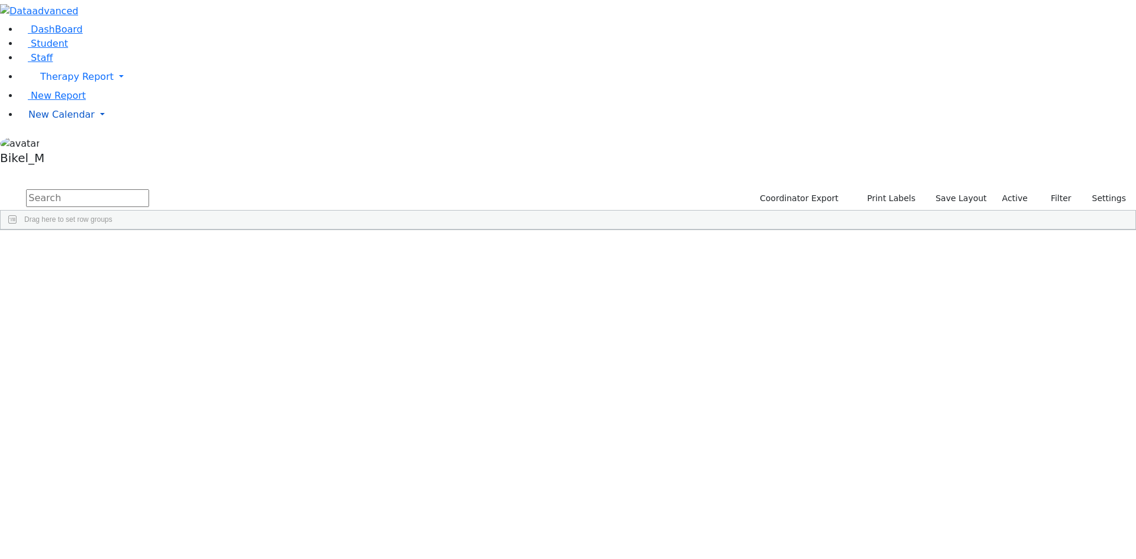
click at [52, 82] on span "New Calendar" at bounding box center [76, 76] width 73 height 11
click at [56, 144] on span "Calendar" at bounding box center [46, 137] width 43 height 11
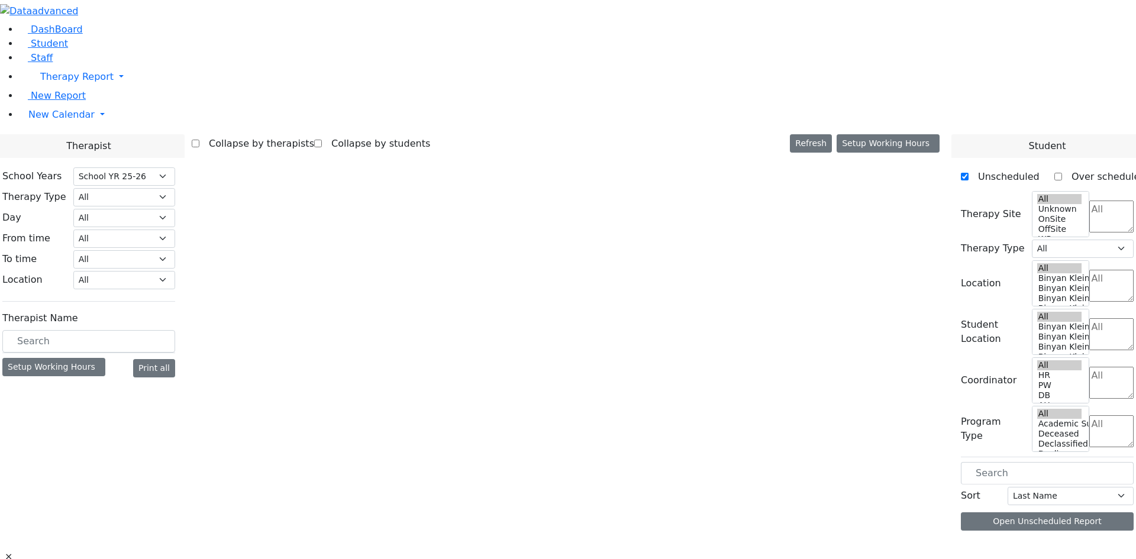
select select "212"
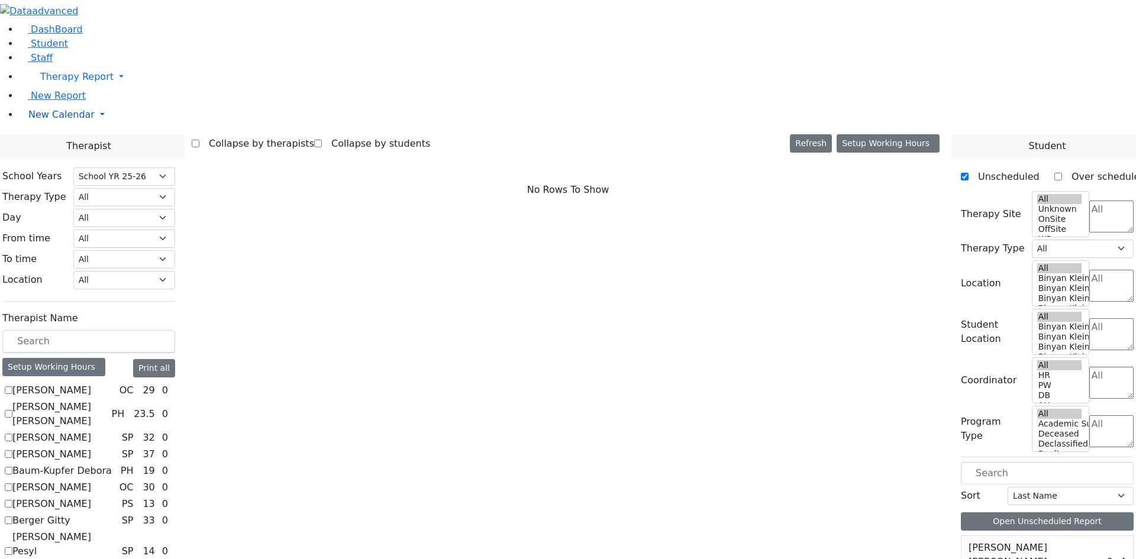
click at [75, 82] on span "New Calendar" at bounding box center [76, 76] width 73 height 11
click at [51, 49] on span "Student" at bounding box center [49, 43] width 37 height 11
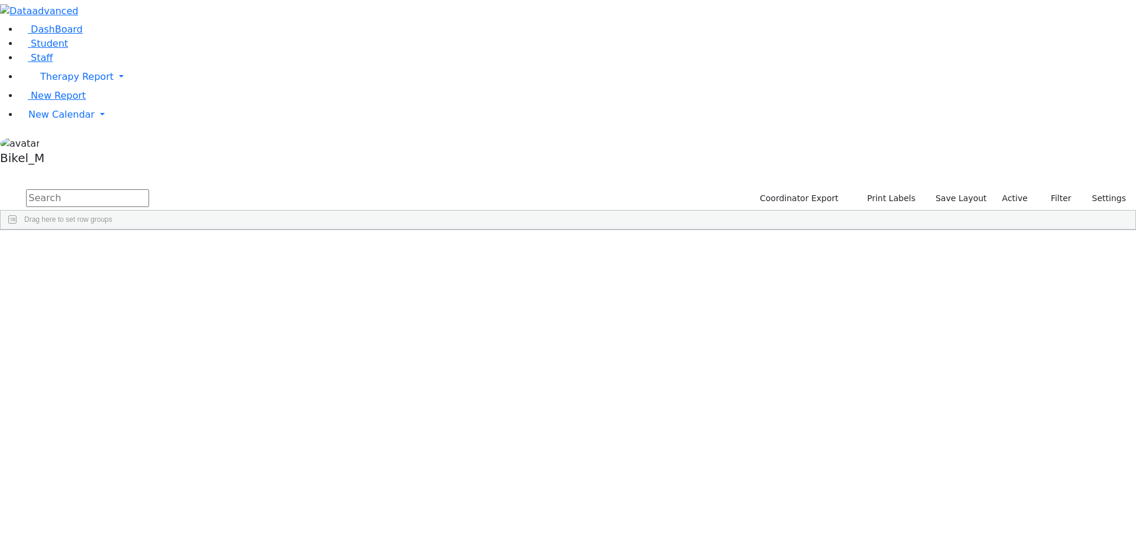
click at [149, 189] on input "text" at bounding box center [87, 198] width 123 height 18
type input "simcha"
click at [151, 249] on div "[PERSON_NAME]" at bounding box center [113, 257] width 75 height 17
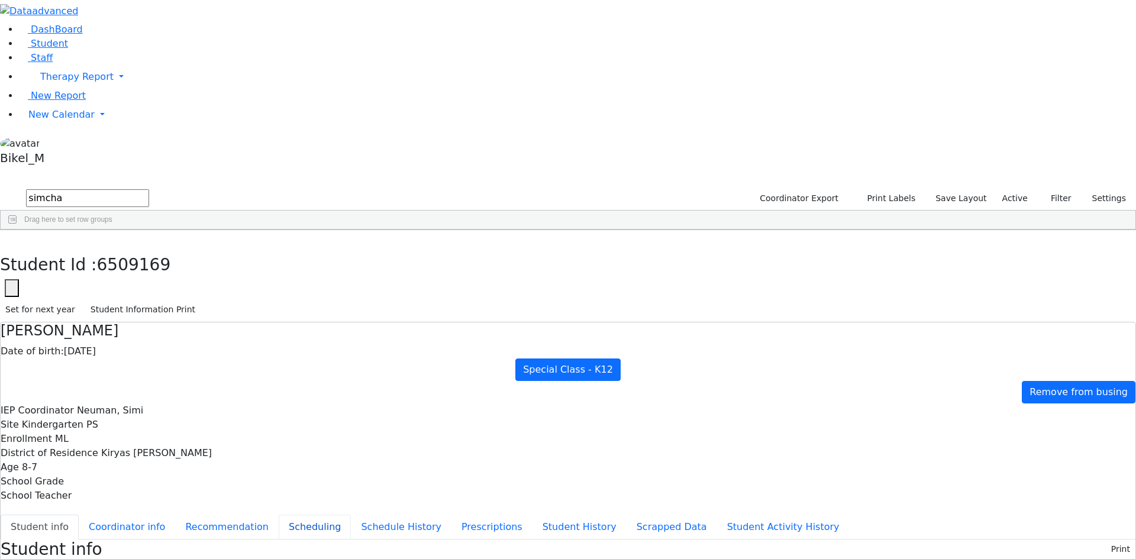
click at [279, 515] on button "Scheduling" at bounding box center [315, 527] width 72 height 25
